Goal: Task Accomplishment & Management: Complete application form

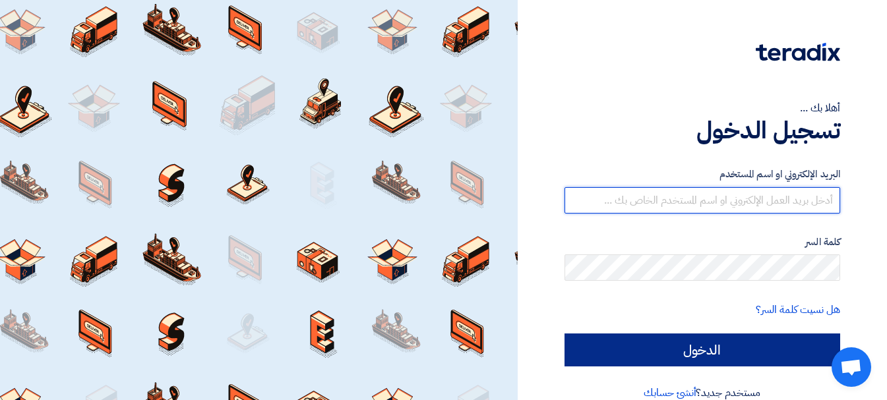
type input "[EMAIL_ADDRESS][DOMAIN_NAME]"
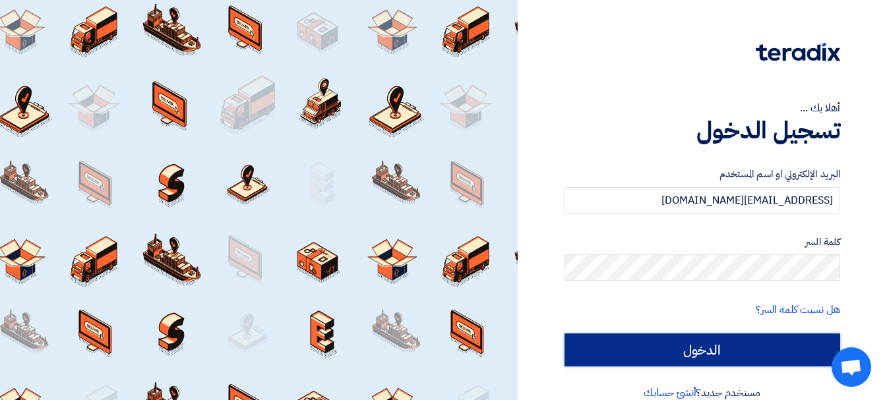
click at [679, 349] on input "الدخول" at bounding box center [702, 350] width 276 height 33
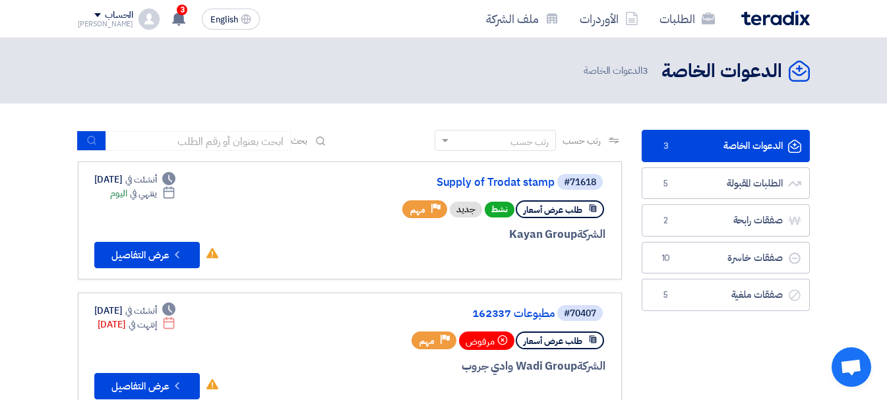
scroll to position [66, 0]
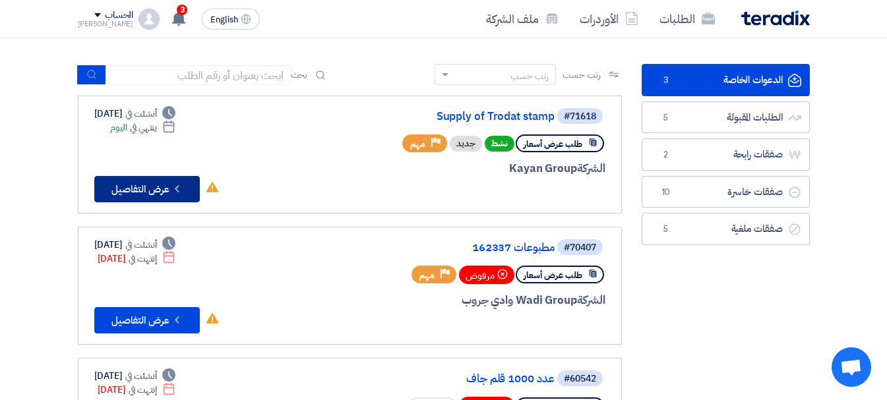
click at [158, 183] on button "Check details عرض التفاصيل" at bounding box center [146, 189] width 105 height 26
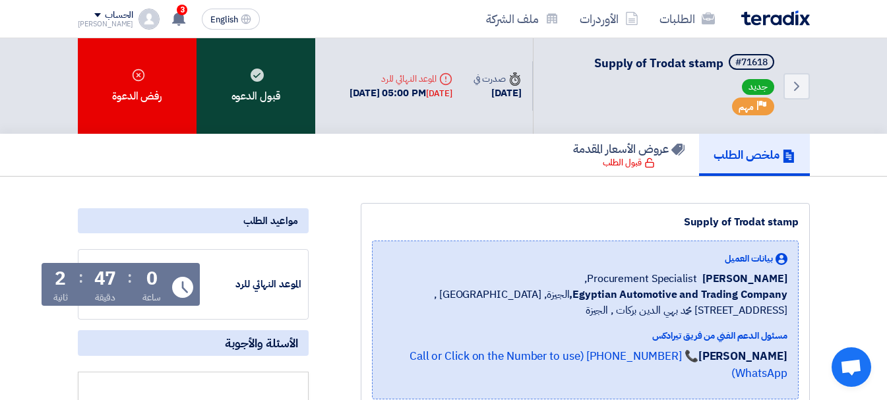
click at [266, 96] on div "قبول الدعوه" at bounding box center [255, 86] width 119 height 96
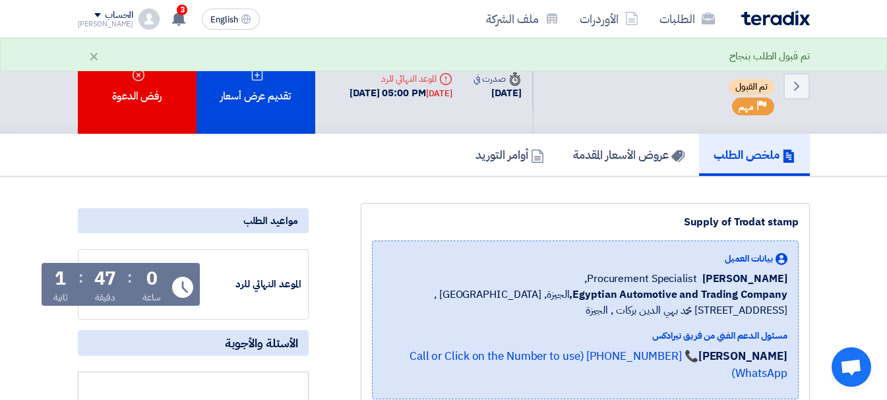
click at [266, 96] on div "تقديم عرض أسعار" at bounding box center [255, 86] width 119 height 96
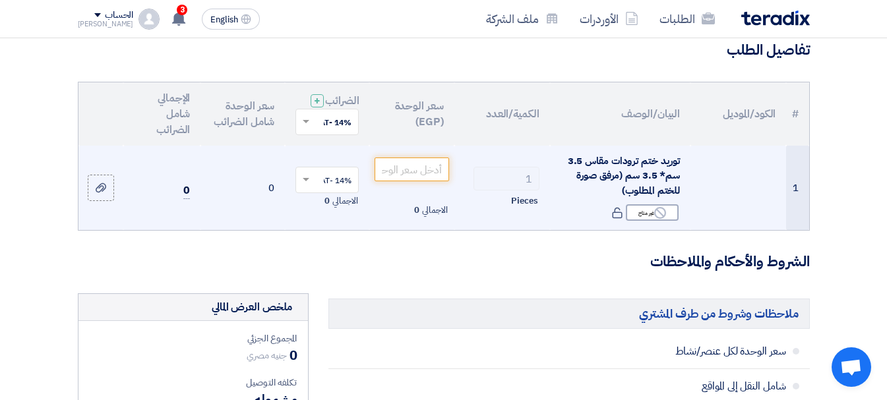
scroll to position [132, 0]
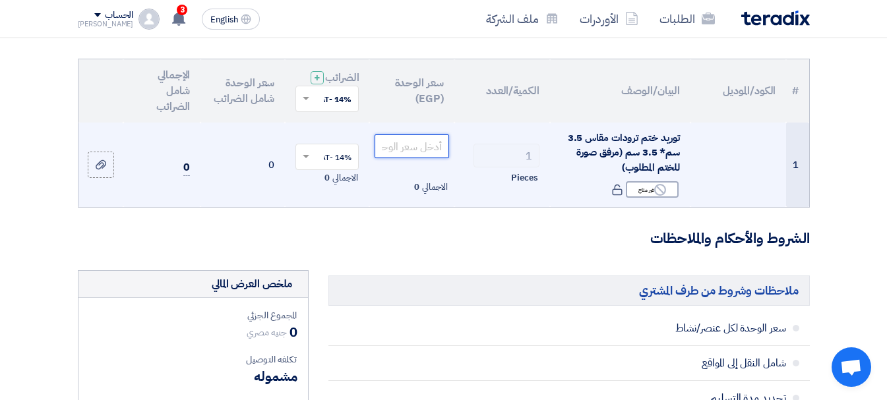
click at [421, 156] on input "number" at bounding box center [411, 146] width 74 height 24
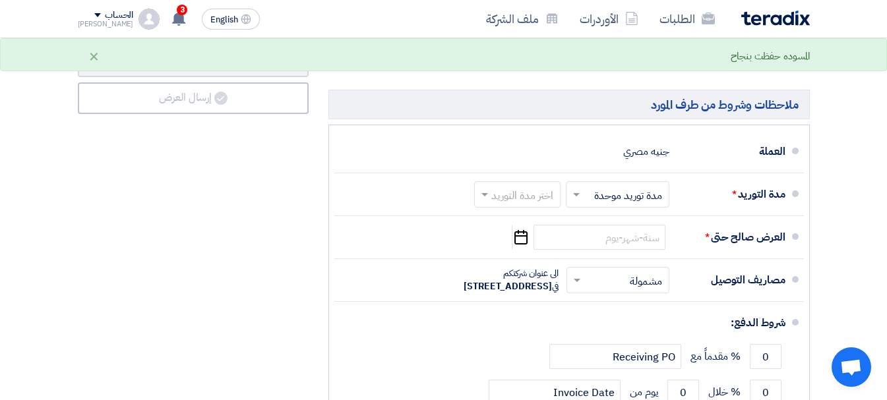
scroll to position [659, 0]
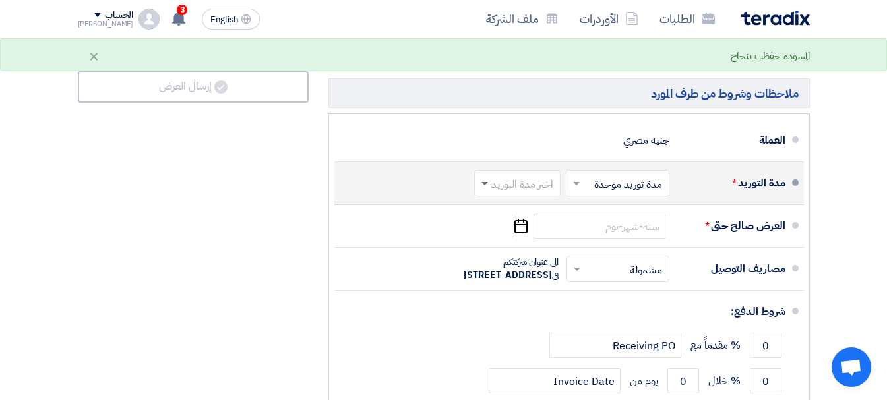
type input "755"
click at [487, 187] on span at bounding box center [484, 184] width 7 height 5
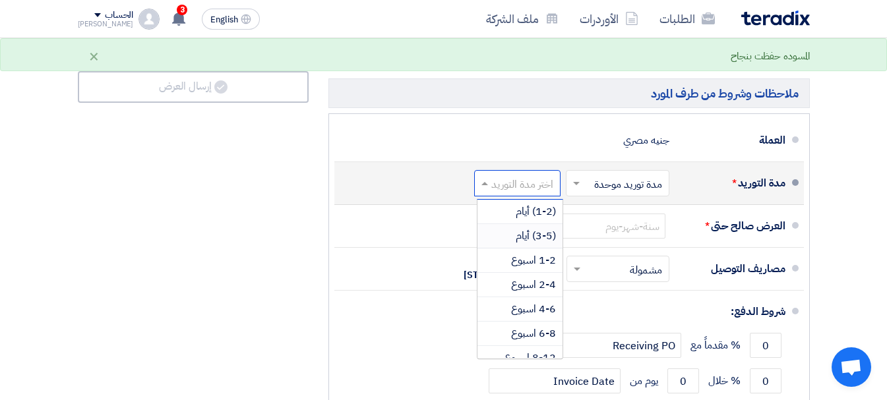
click at [529, 243] on span "(3-5) أيام" at bounding box center [536, 236] width 40 height 16
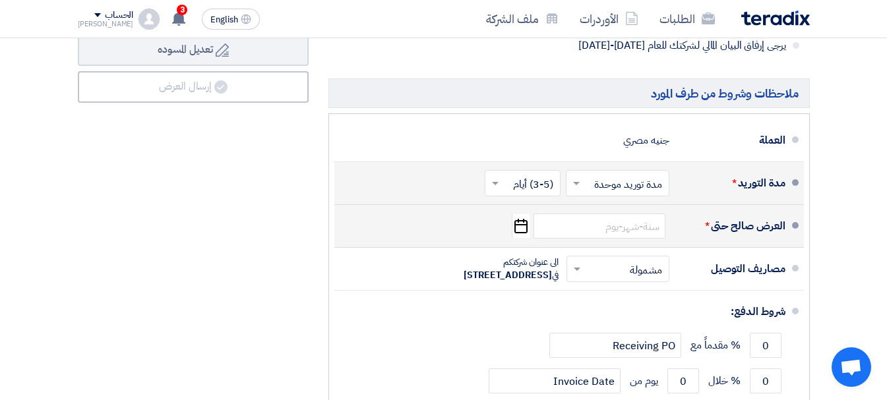
click at [529, 238] on icon "Pick a date" at bounding box center [521, 226] width 18 height 24
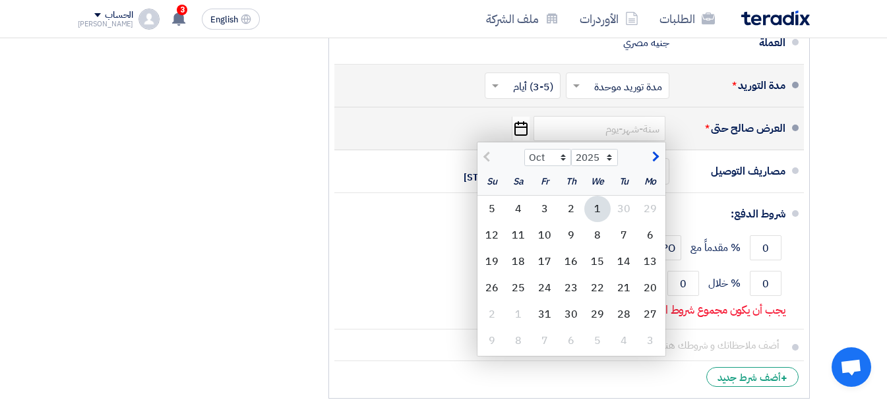
scroll to position [791, 0]
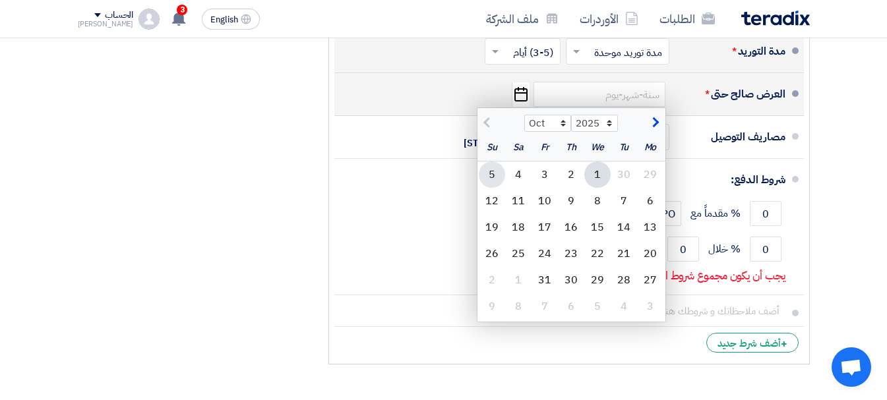
click at [492, 184] on div "5" at bounding box center [492, 175] width 26 height 26
type input "[DATE]"
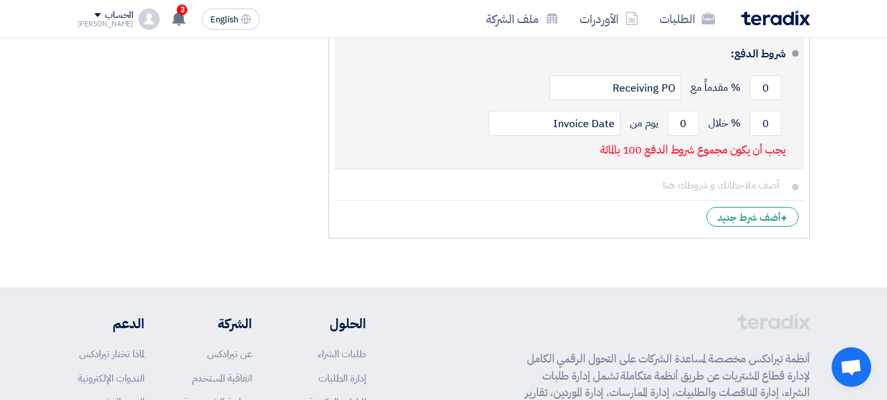
scroll to position [923, 0]
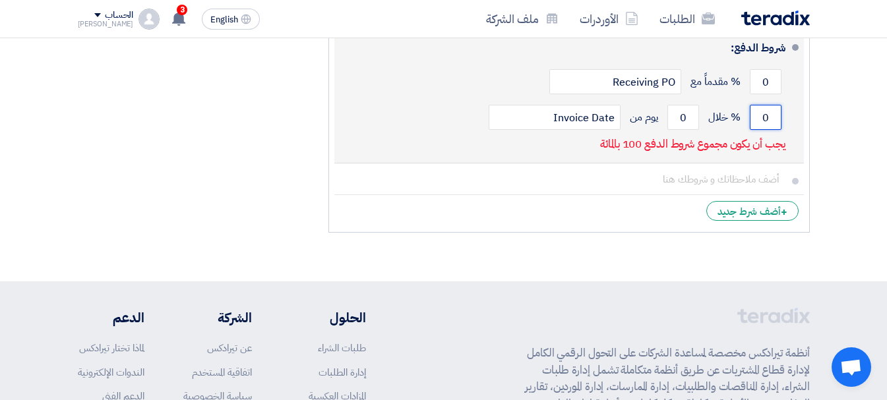
click at [769, 130] on input "0" at bounding box center [766, 117] width 32 height 25
type input "100"
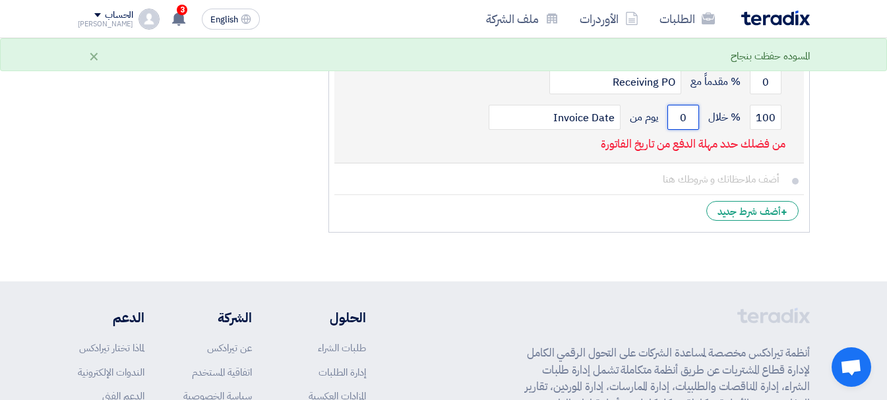
click at [683, 130] on input "0" at bounding box center [683, 117] width 32 height 25
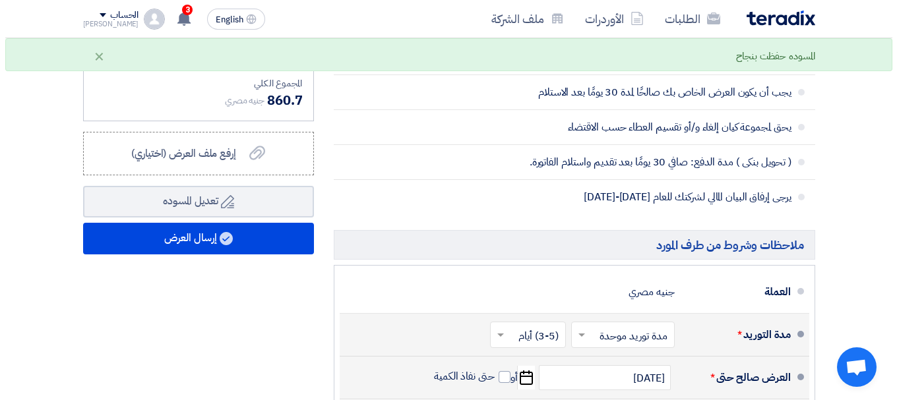
scroll to position [462, 0]
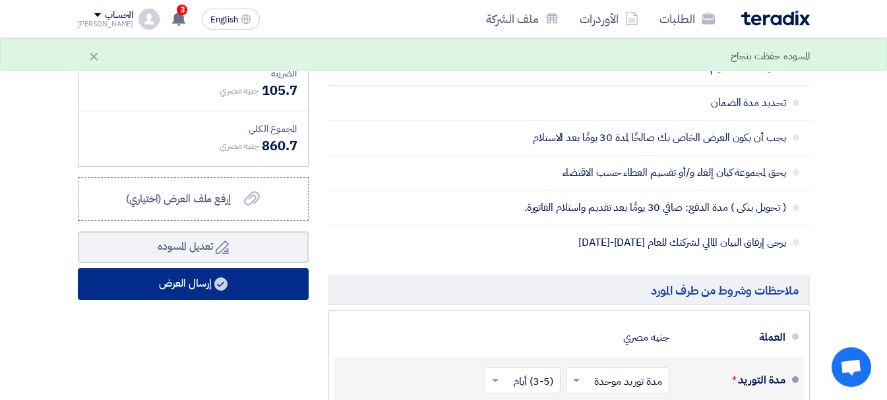
type input "20"
click at [196, 297] on button "إرسال العرض" at bounding box center [193, 284] width 231 height 32
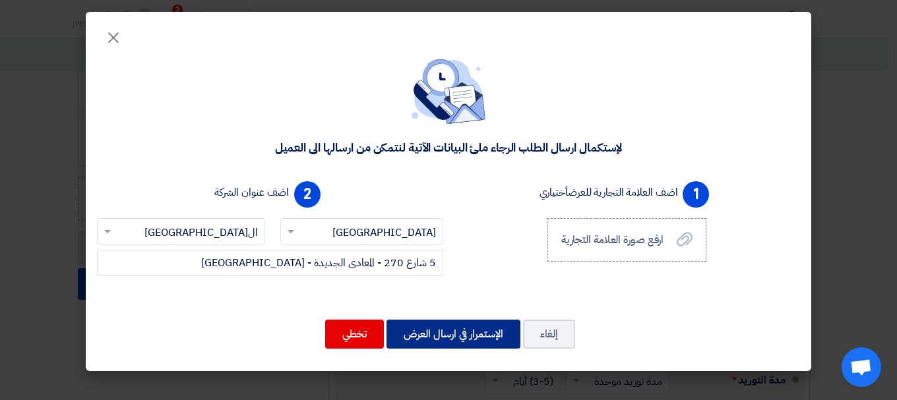
click at [467, 334] on button "الإستمرار في ارسال العرض" at bounding box center [453, 334] width 134 height 29
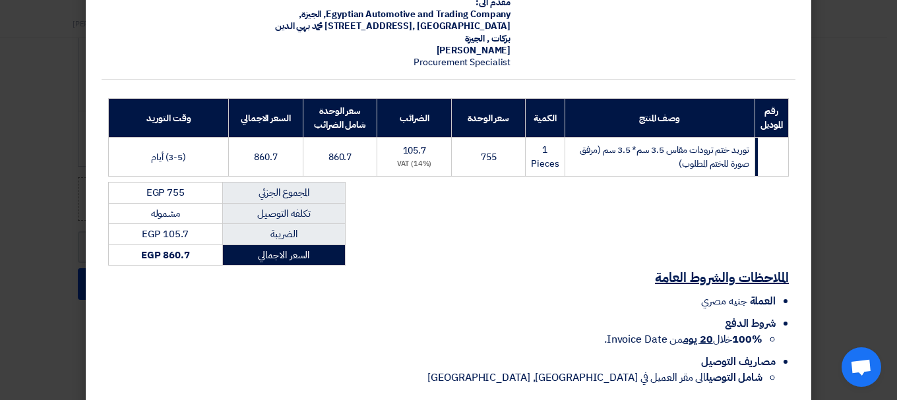
scroll to position [183, 0]
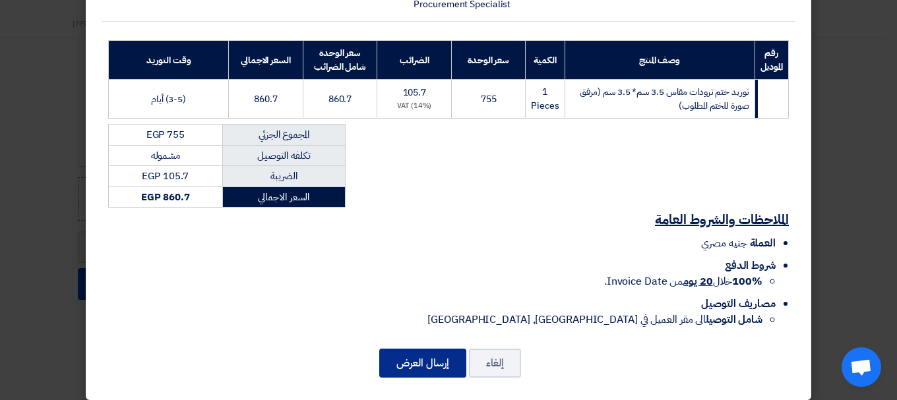
click at [421, 353] on button "إرسال العرض" at bounding box center [422, 363] width 87 height 29
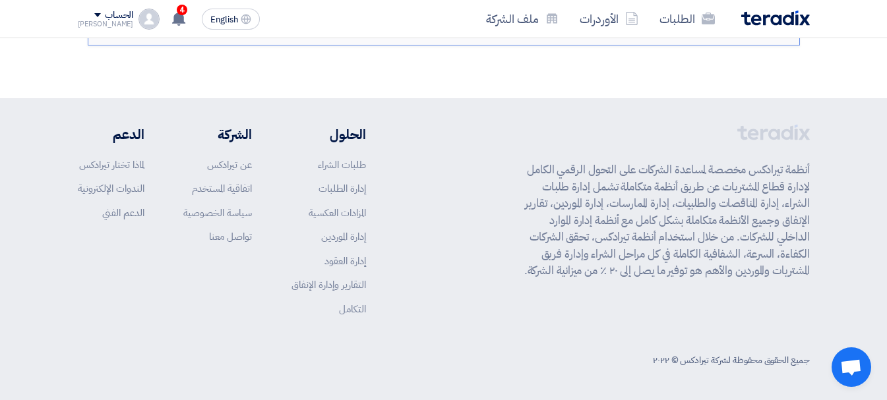
scroll to position [469, 0]
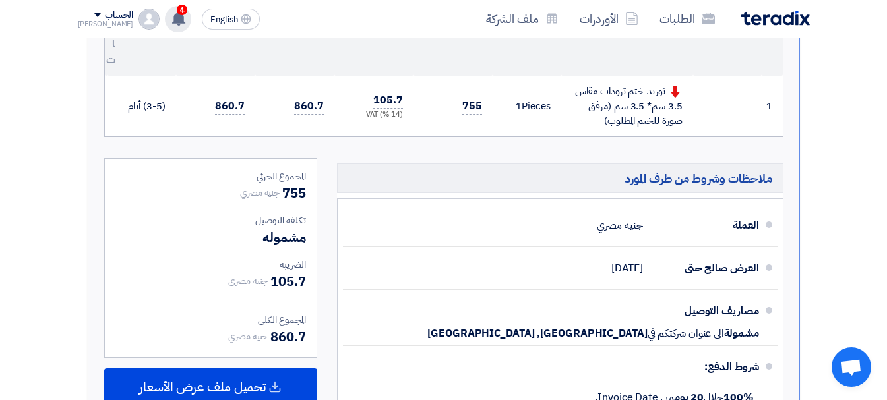
click at [172, 16] on use at bounding box center [178, 18] width 13 height 15
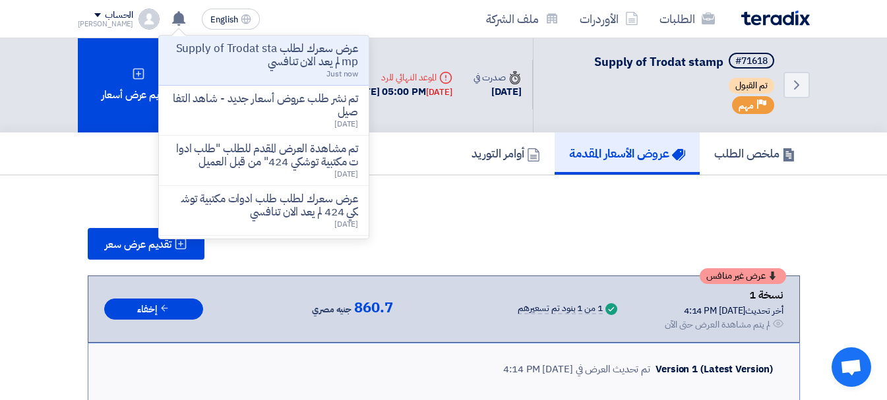
scroll to position [0, 0]
